Goal: Transaction & Acquisition: Purchase product/service

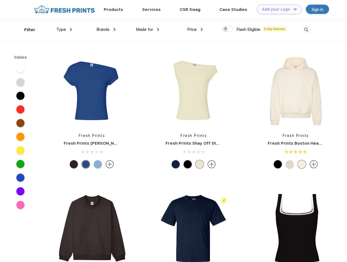
click at [278, 9] on link "Add your Logo Design Tool" at bounding box center [279, 10] width 45 height 10
click at [0, 0] on div "Design Tool" at bounding box center [0, 0] width 0 height 0
click at [293, 9] on link "Add your Logo Design Tool" at bounding box center [279, 10] width 45 height 10
click at [26, 30] on div "Filter" at bounding box center [29, 30] width 11 height 6
click at [64, 29] on span "Type" at bounding box center [61, 29] width 10 height 5
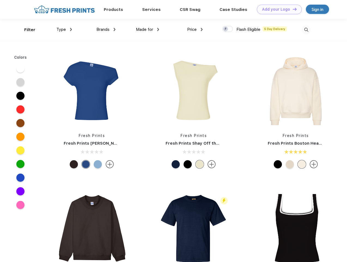
click at [106, 29] on span "Brands" at bounding box center [103, 29] width 13 height 5
click at [148, 29] on span "Made for" at bounding box center [144, 29] width 17 height 5
click at [195, 29] on span "Price" at bounding box center [192, 29] width 10 height 5
